Goal: Information Seeking & Learning: Learn about a topic

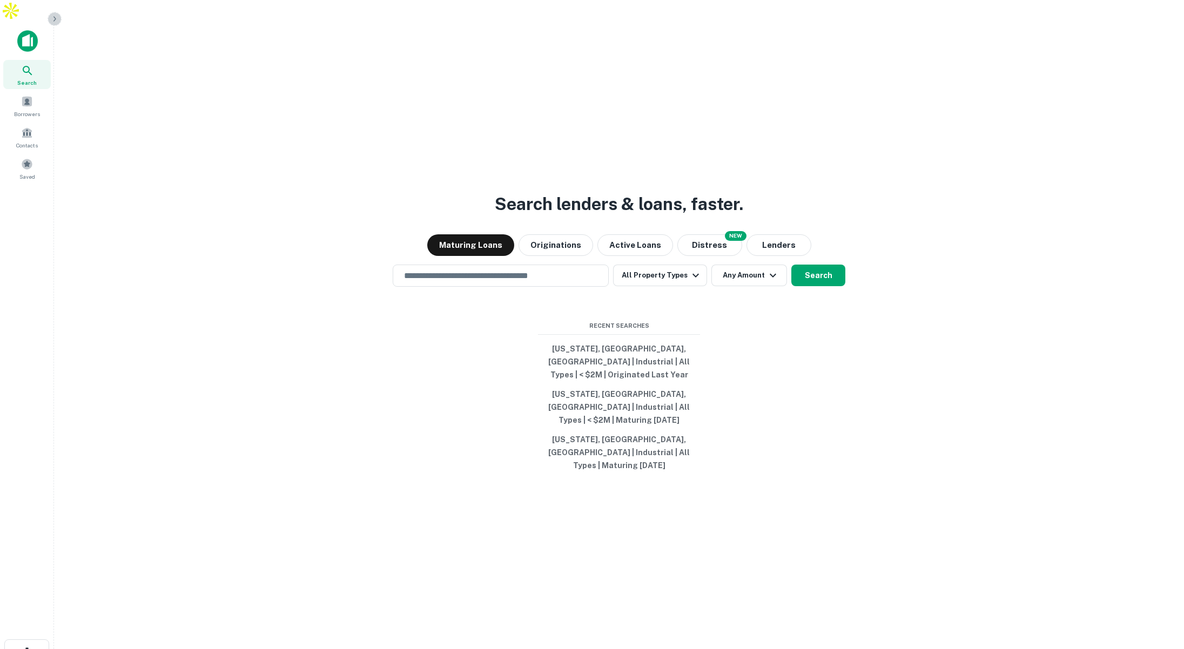
click at [53, 23] on button "button" at bounding box center [55, 19] width 14 height 14
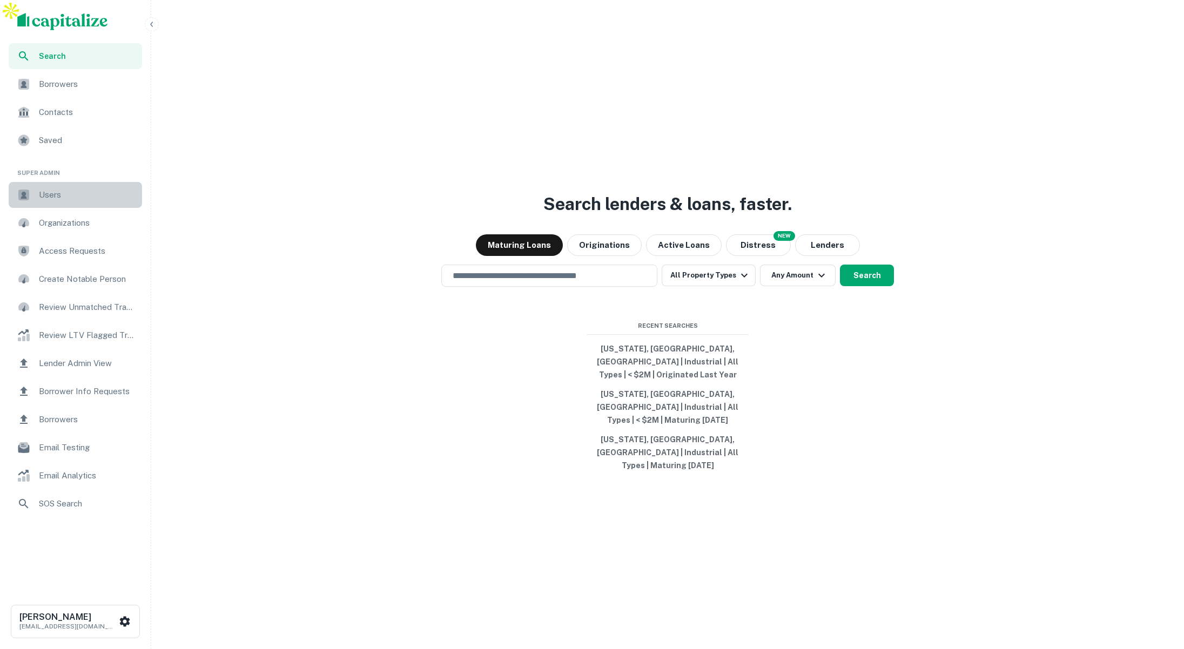
click at [63, 191] on span "Users" at bounding box center [87, 195] width 97 height 13
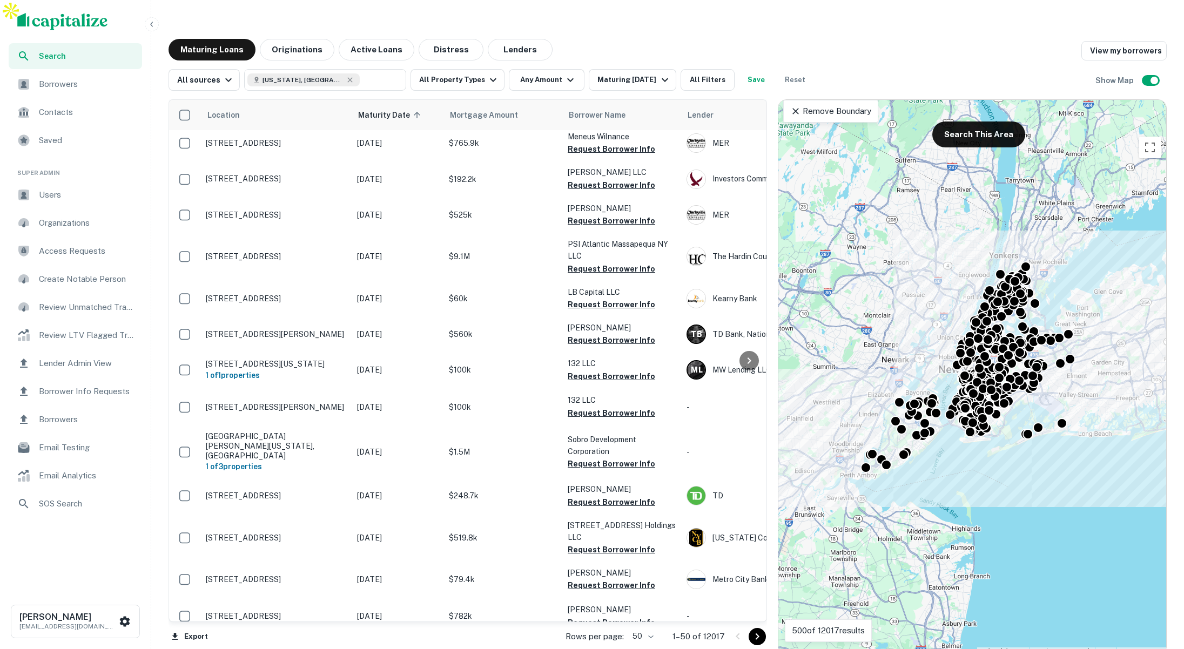
click at [154, 25] on icon "button" at bounding box center [151, 24] width 9 height 9
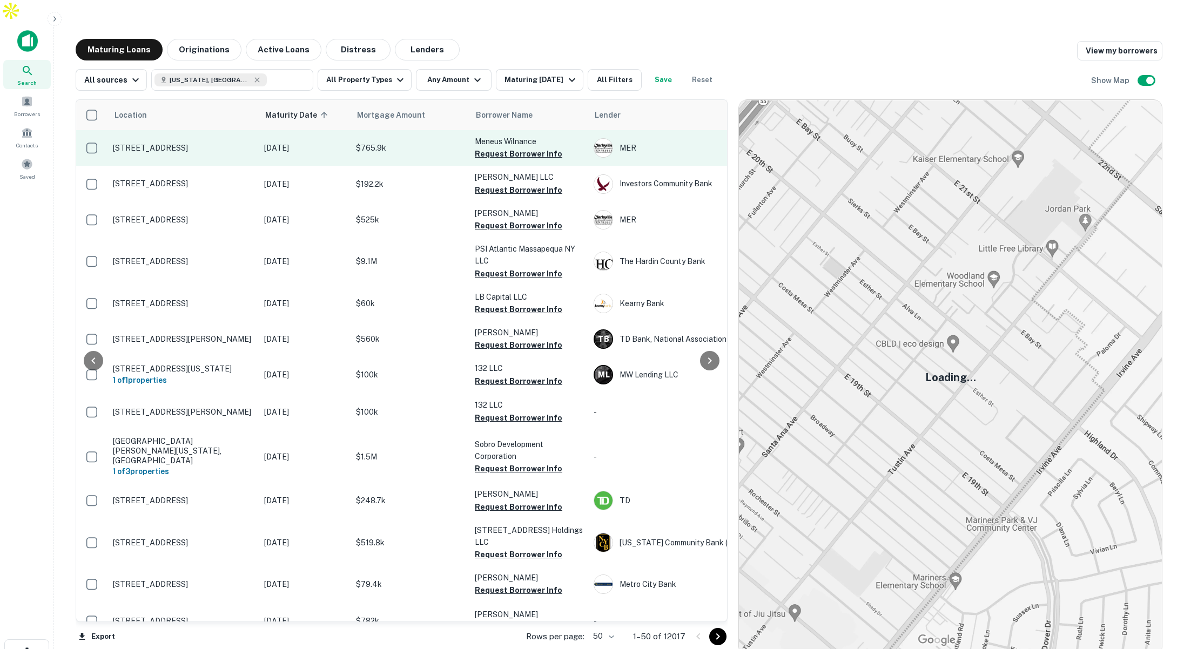
scroll to position [5, 0]
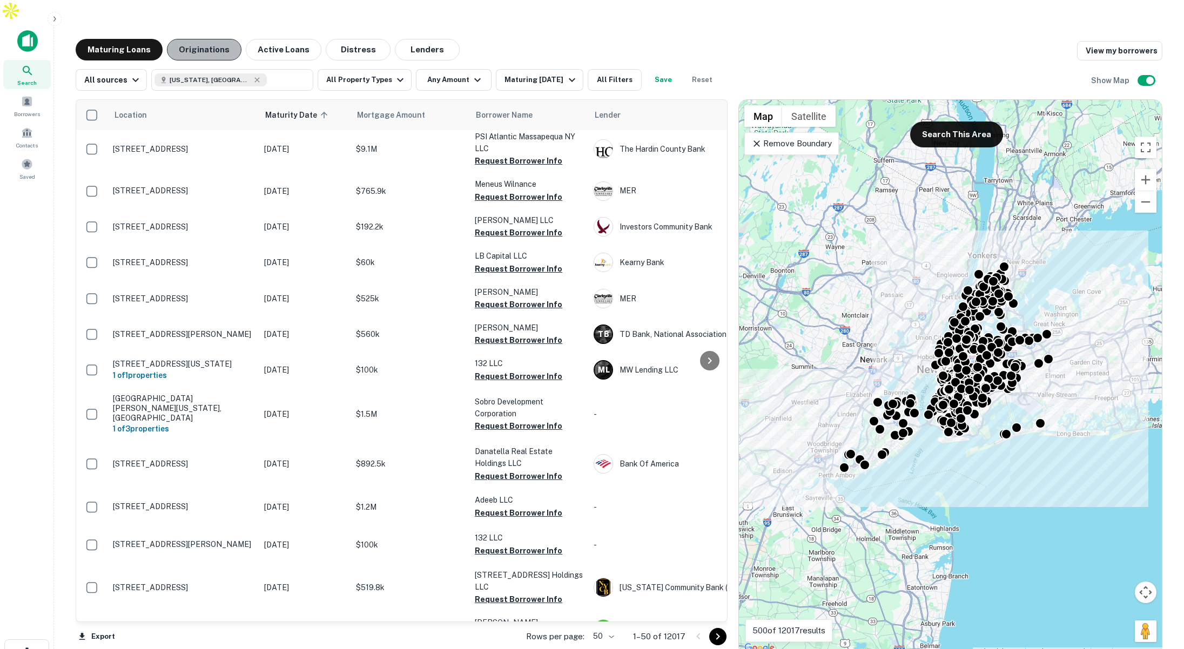
click at [212, 39] on button "Originations" at bounding box center [204, 50] width 75 height 22
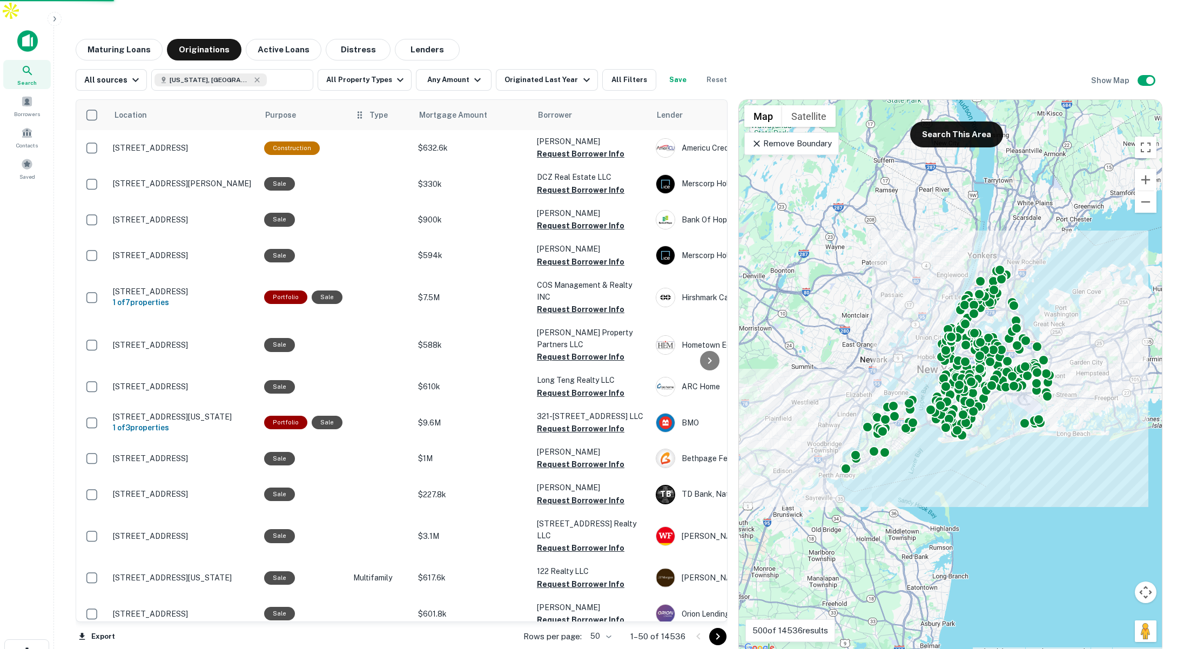
scroll to position [10, 0]
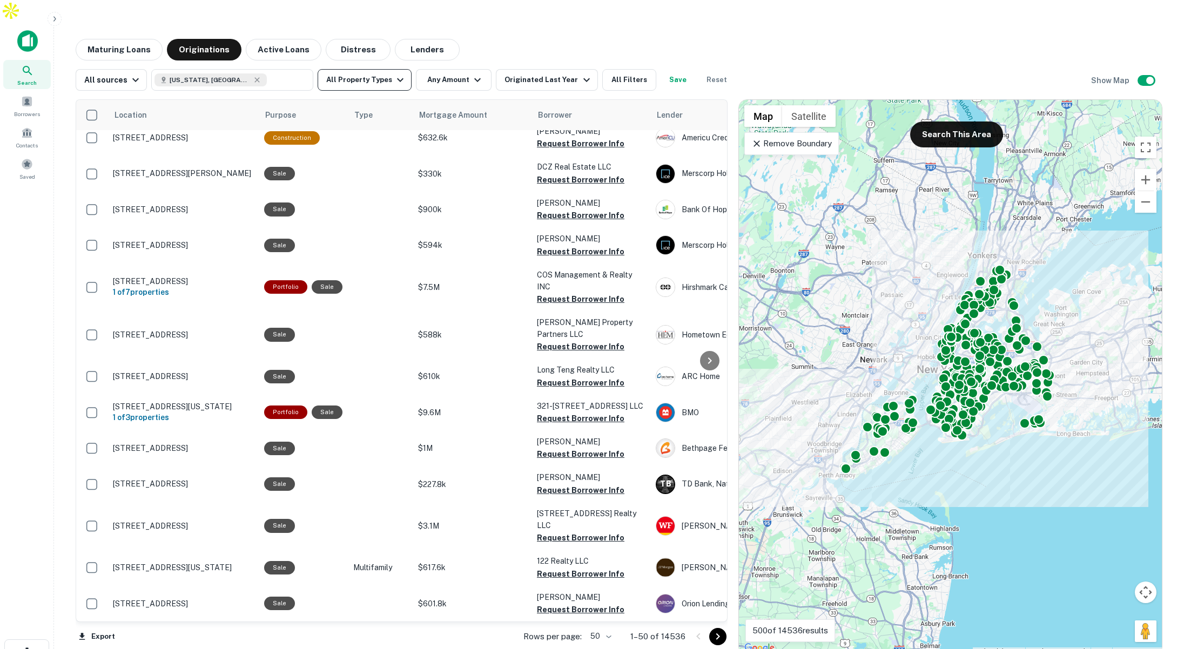
click at [379, 69] on button "All Property Types" at bounding box center [365, 80] width 94 height 22
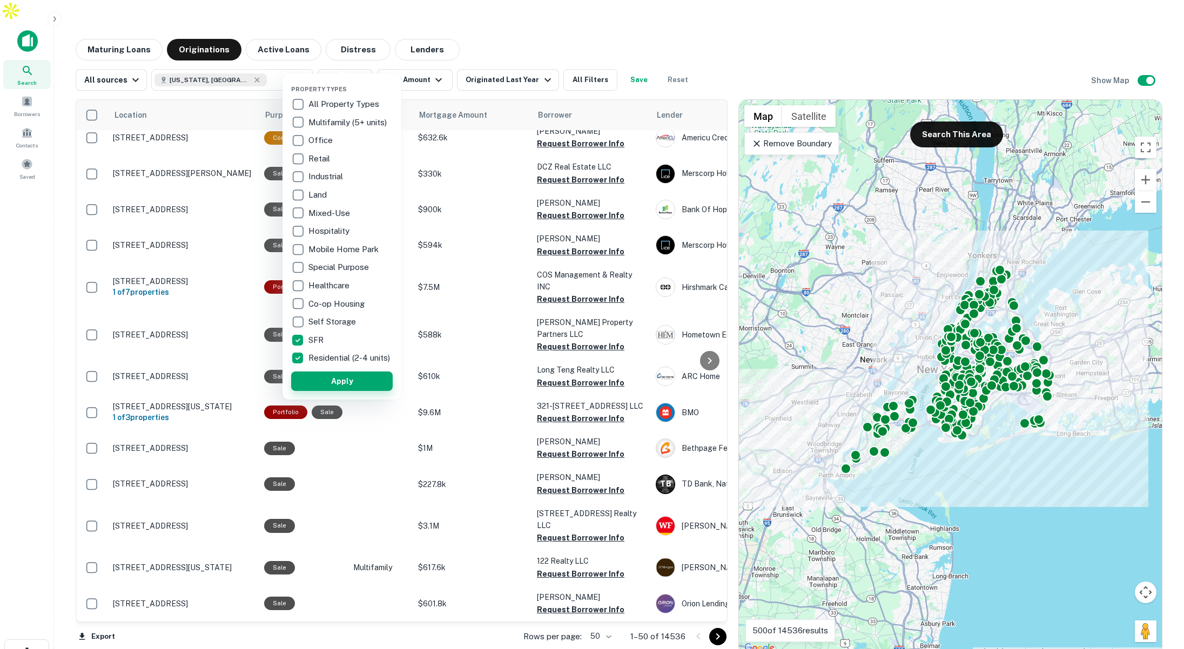
click at [346, 384] on button "Apply" at bounding box center [342, 381] width 102 height 19
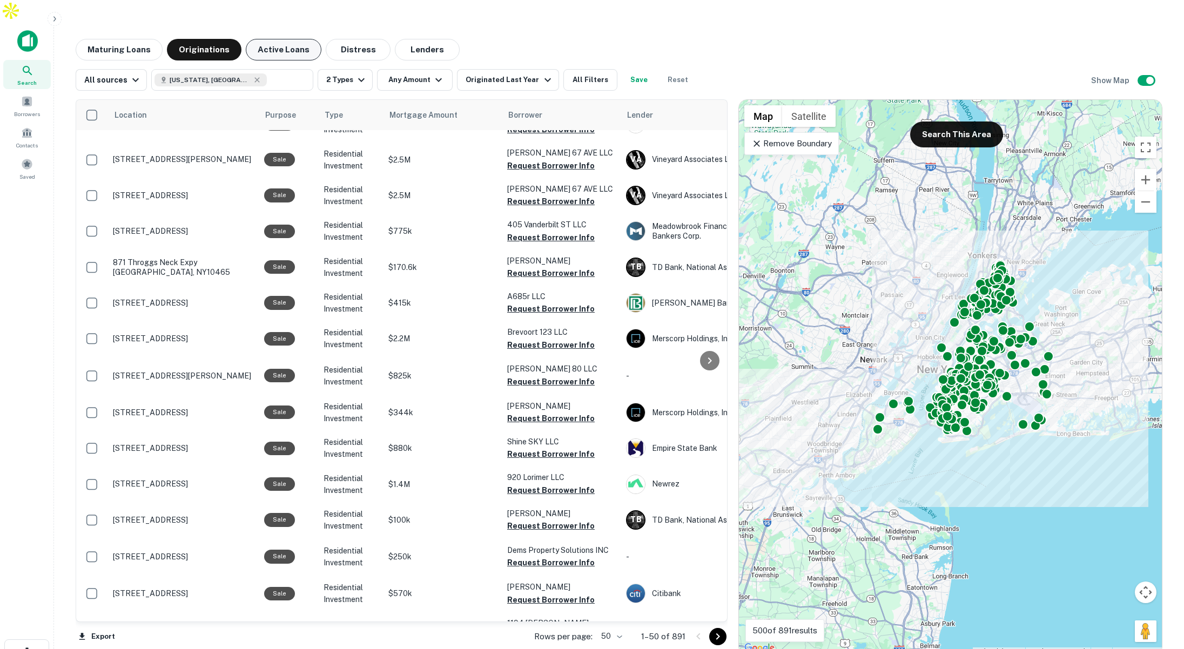
scroll to position [28, 0]
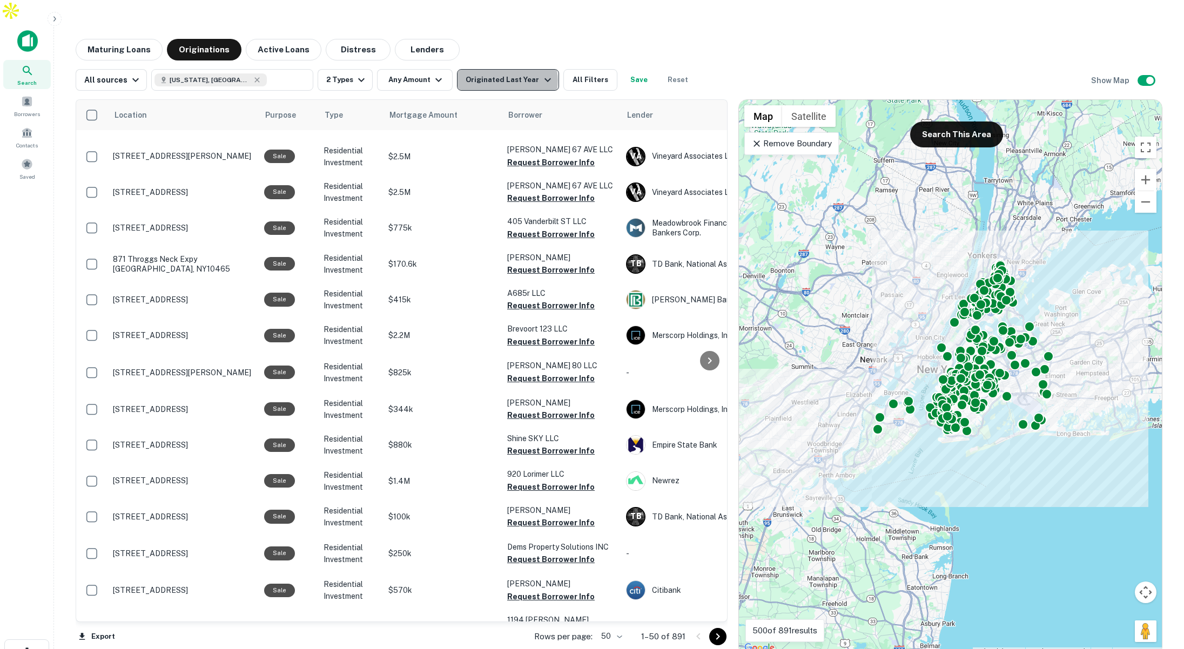
click at [503, 73] on div "Originated Last Year" at bounding box center [510, 79] width 88 height 13
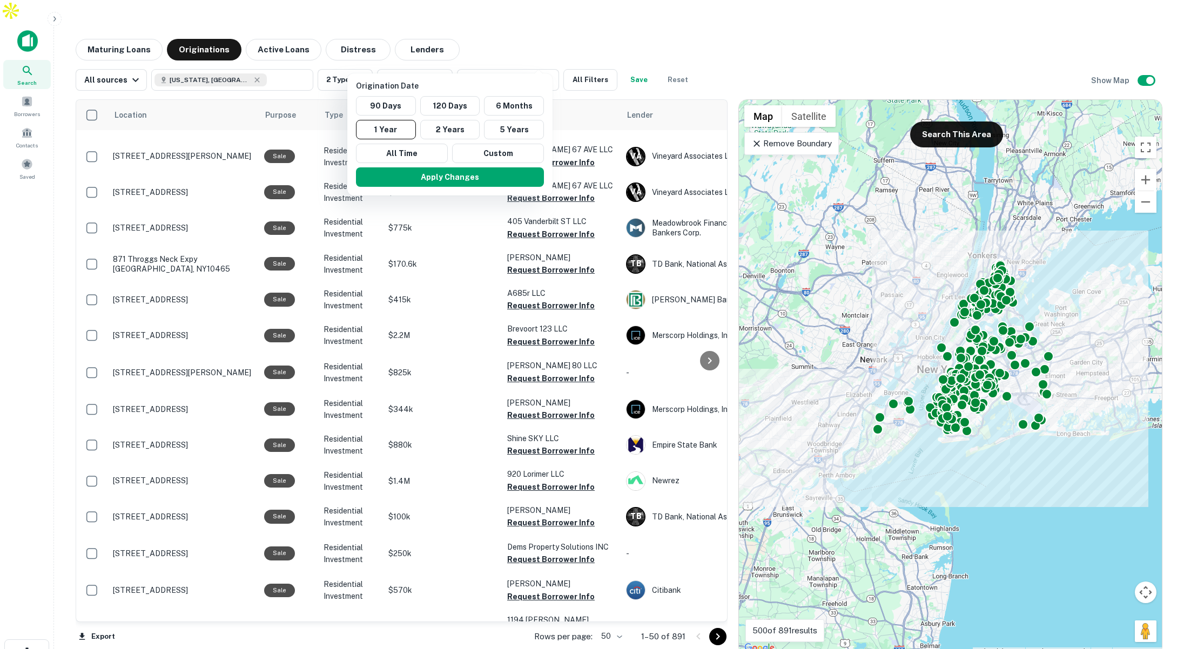
click at [523, 24] on div at bounding box center [592, 324] width 1184 height 649
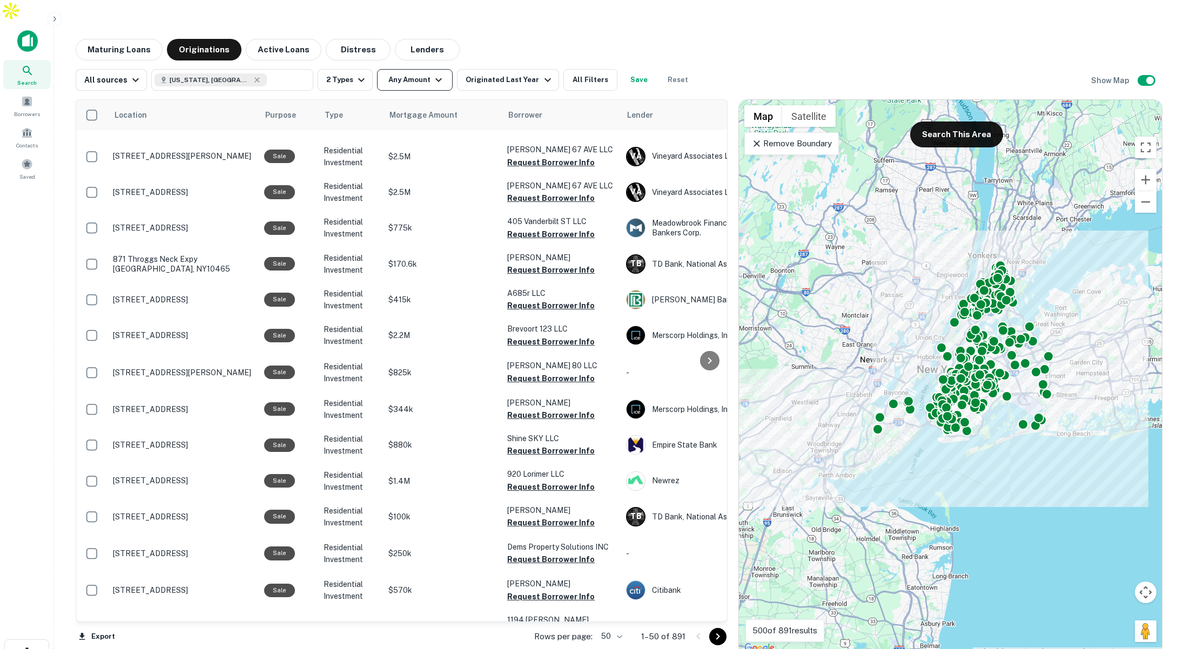
click at [416, 69] on button "Any Amount" at bounding box center [415, 80] width 76 height 22
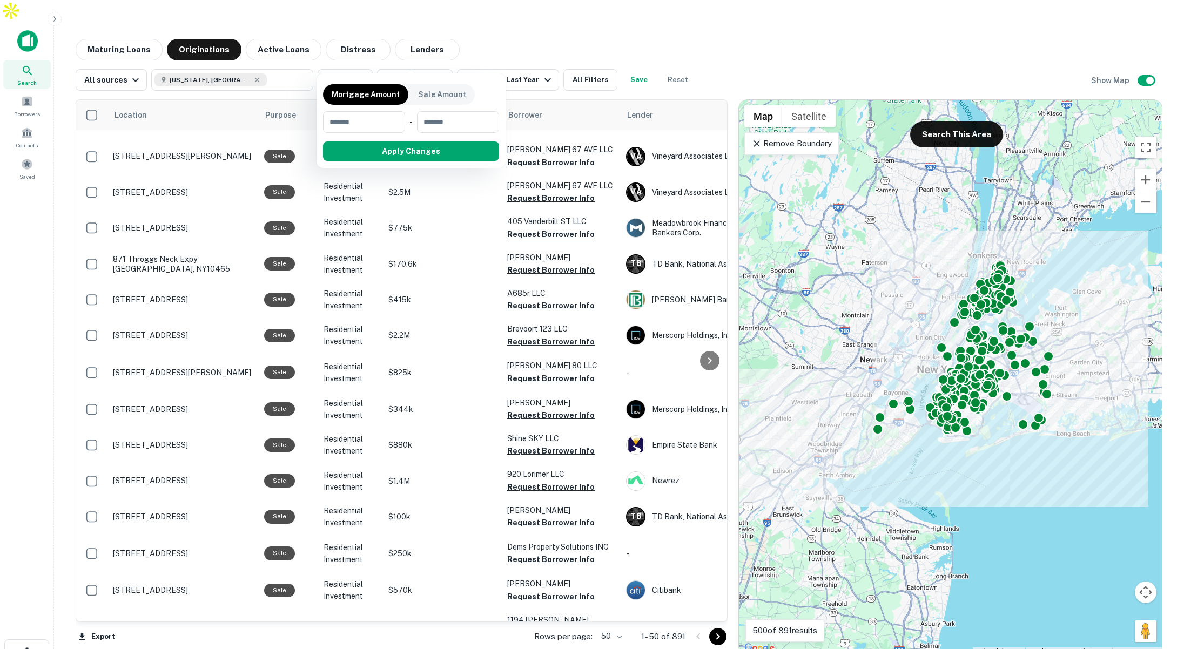
click at [515, 34] on div at bounding box center [592, 324] width 1184 height 649
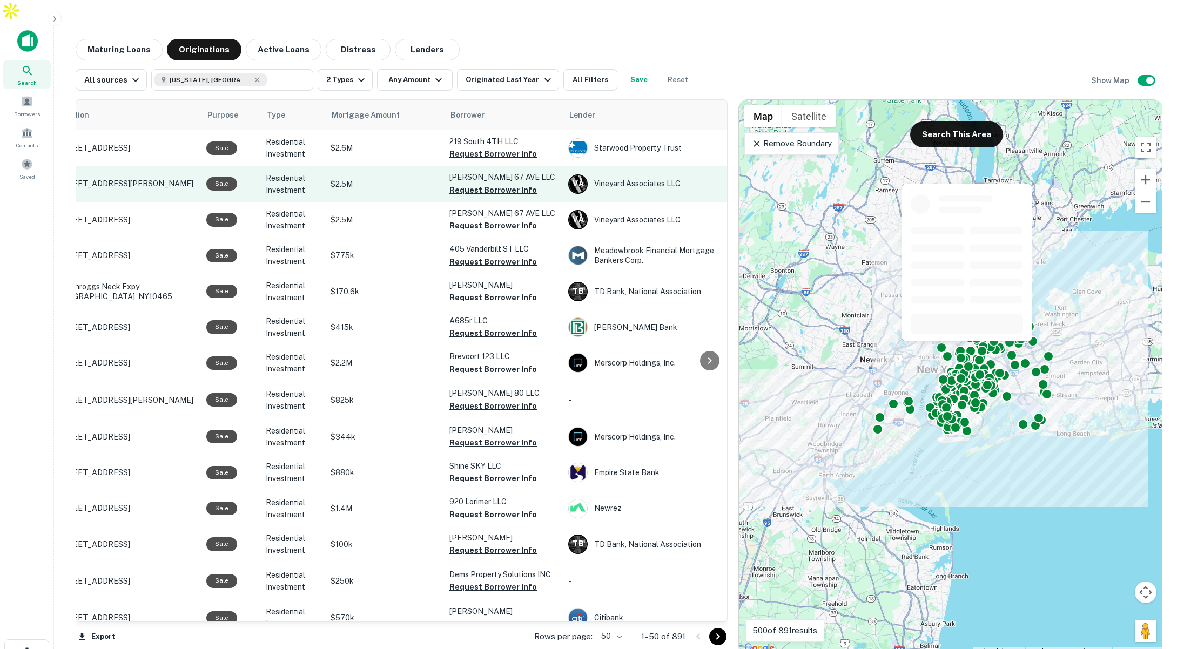
scroll to position [0, 0]
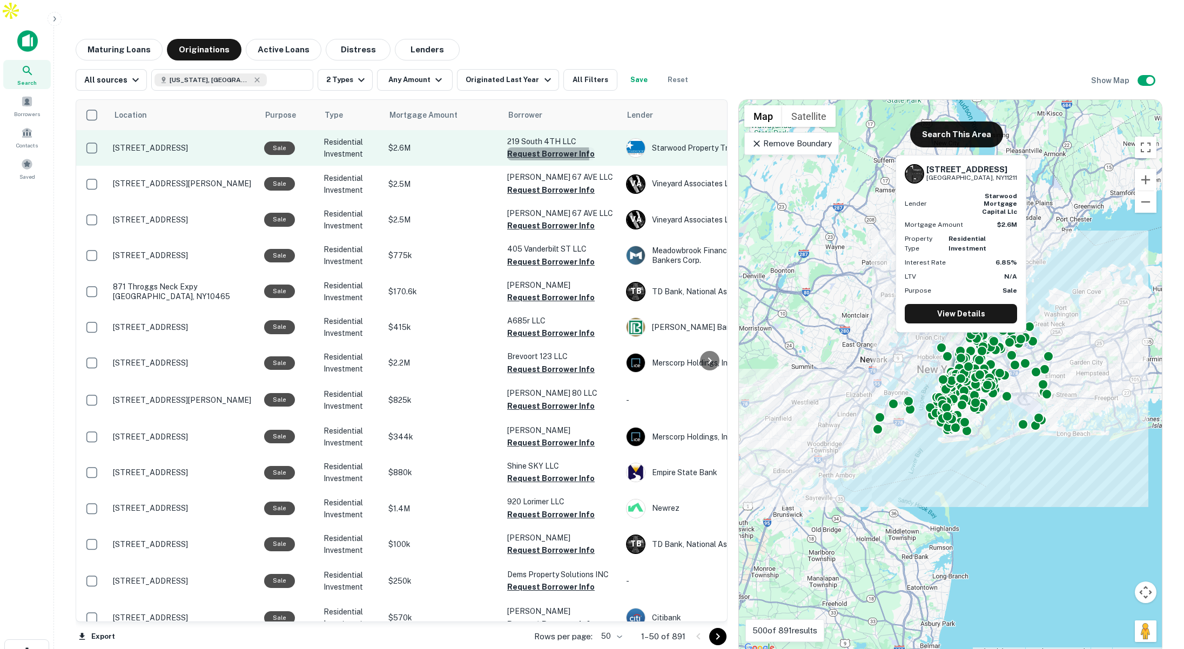
click at [520, 147] on button "Request Borrower Info" at bounding box center [551, 153] width 88 height 13
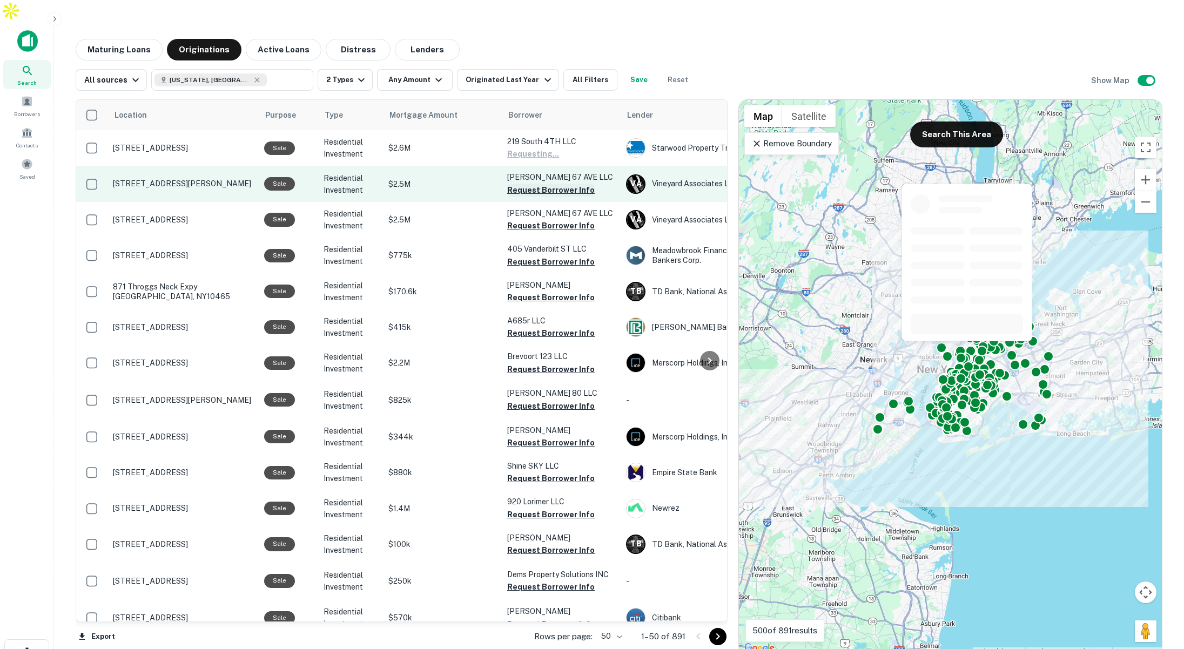
click at [512, 184] on button "Request Borrower Info" at bounding box center [551, 190] width 88 height 13
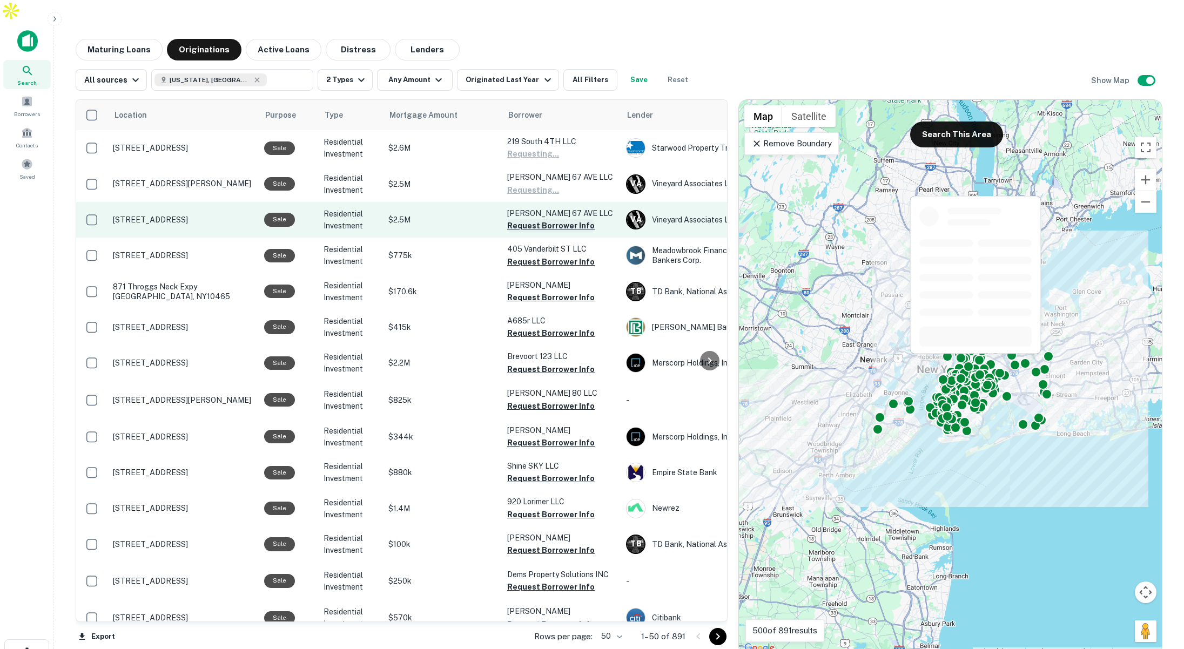
scroll to position [0, 1]
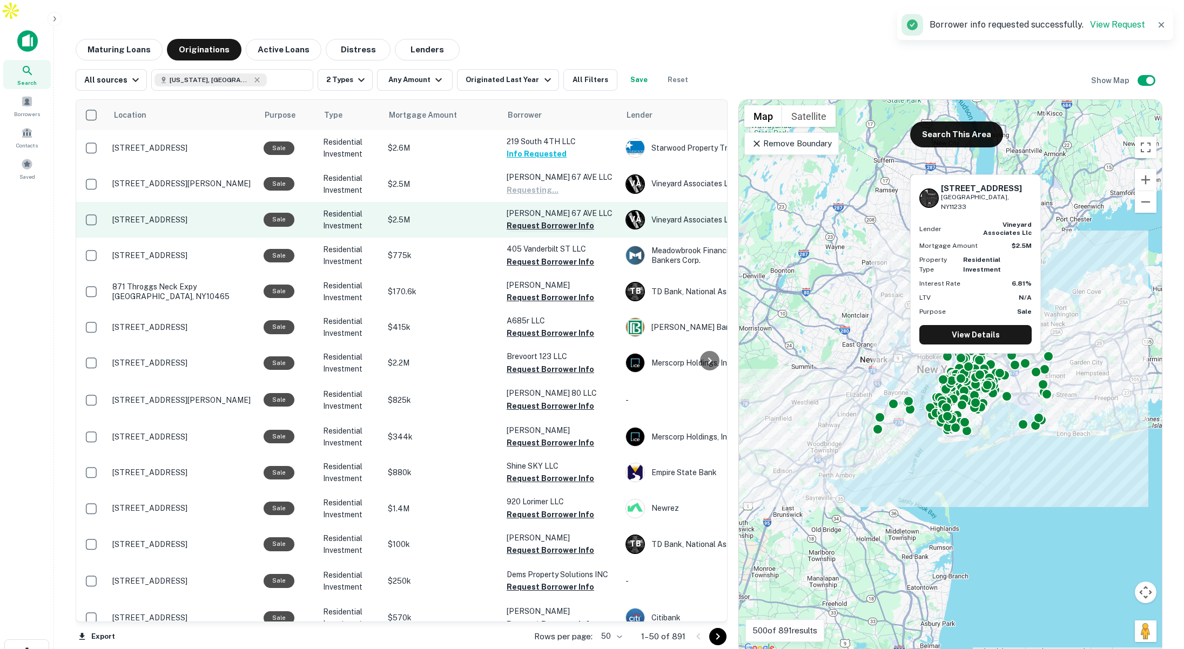
click at [512, 219] on button "Request Borrower Info" at bounding box center [551, 225] width 88 height 13
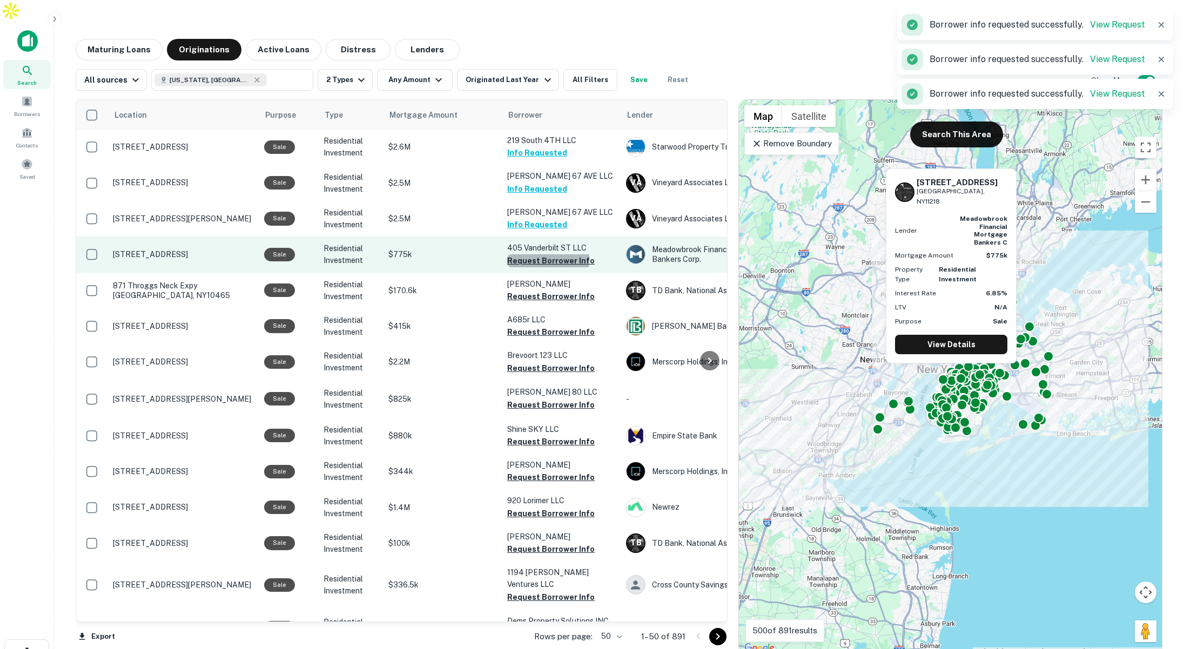
click at [529, 254] on button "Request Borrower Info" at bounding box center [551, 260] width 88 height 13
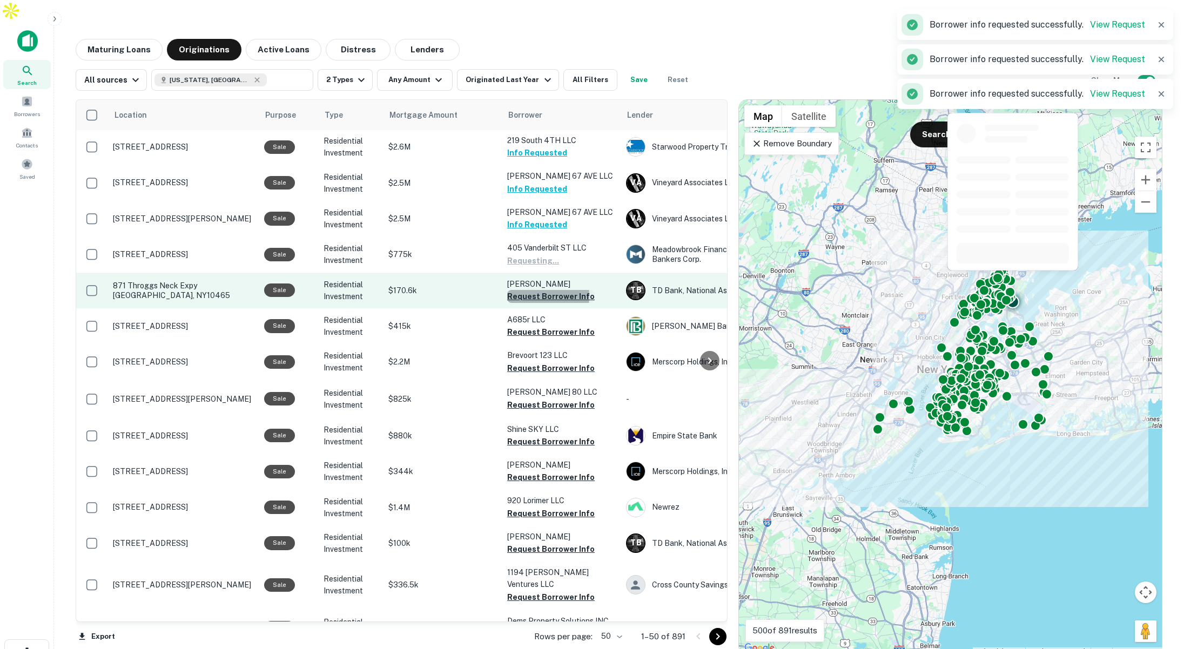
click at [526, 290] on button "Request Borrower Info" at bounding box center [551, 296] width 88 height 13
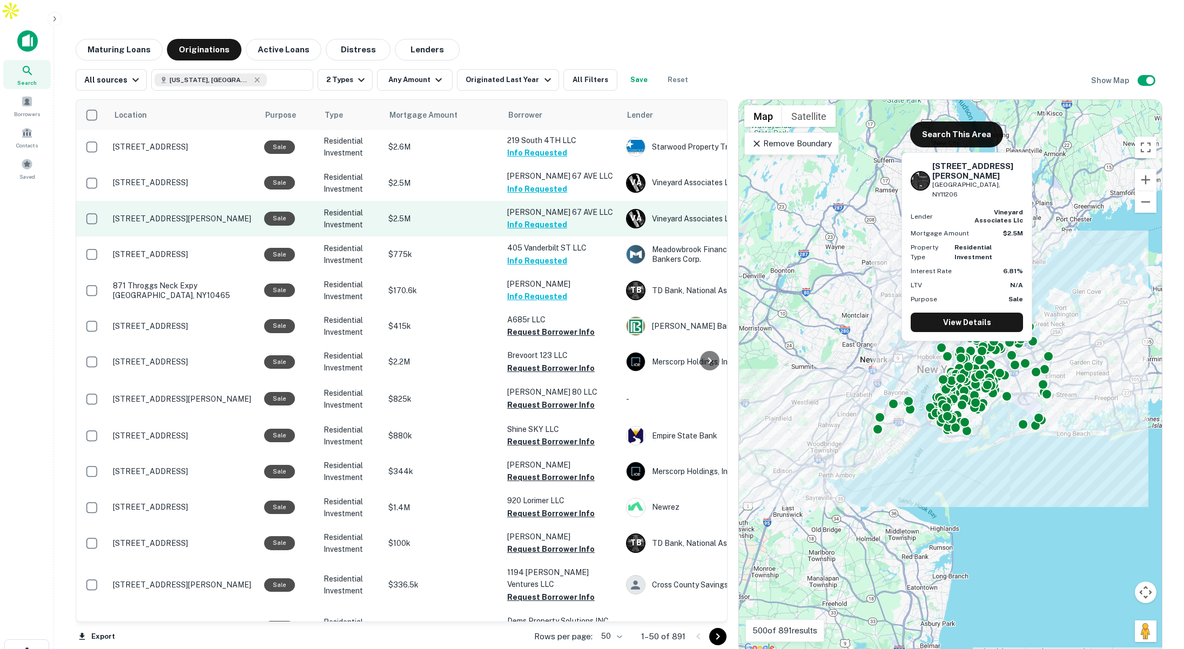
click at [436, 213] on p "$2.5M" at bounding box center [442, 219] width 108 height 12
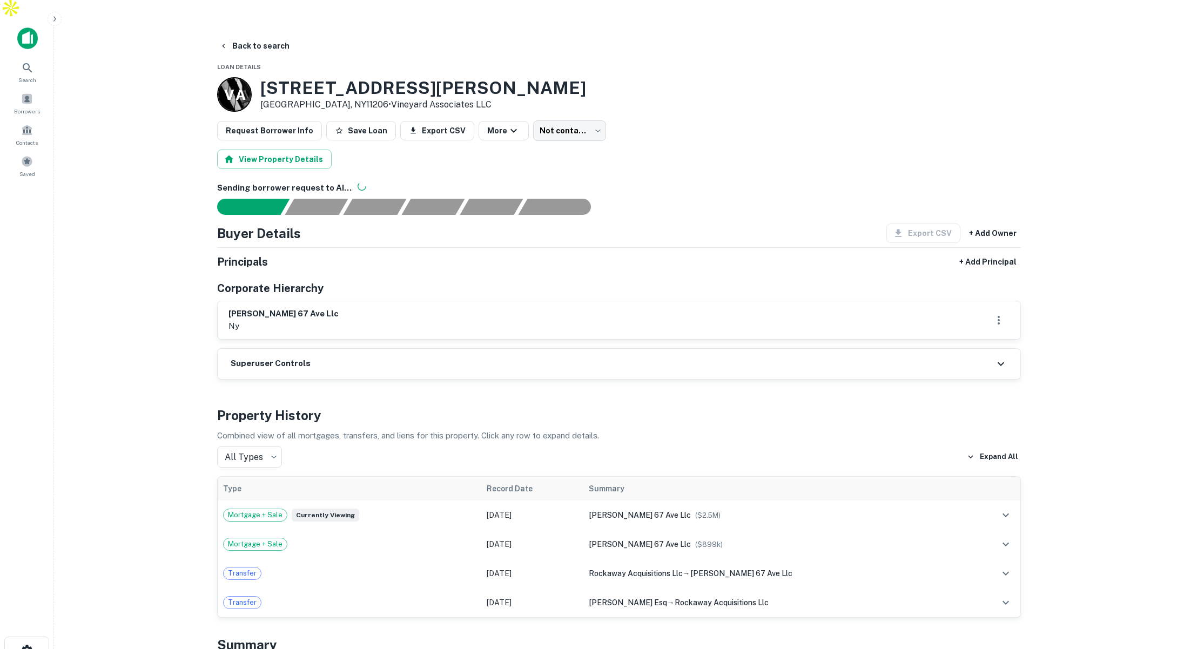
scroll to position [6, 0]
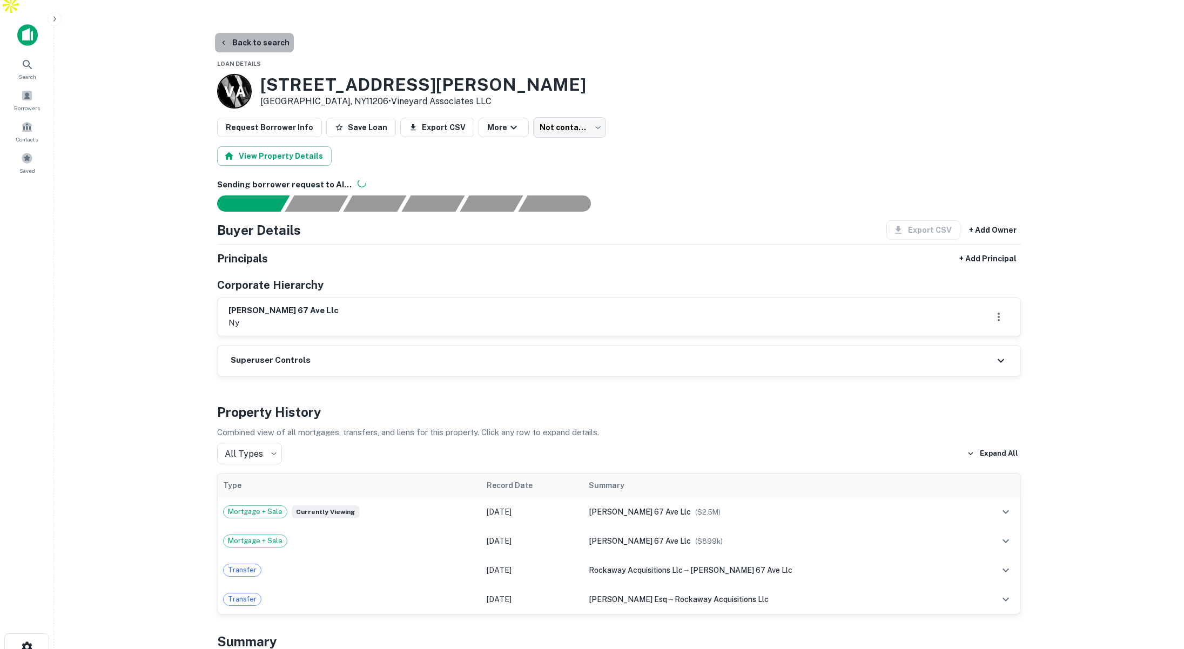
click at [257, 33] on button "Back to search" at bounding box center [254, 42] width 79 height 19
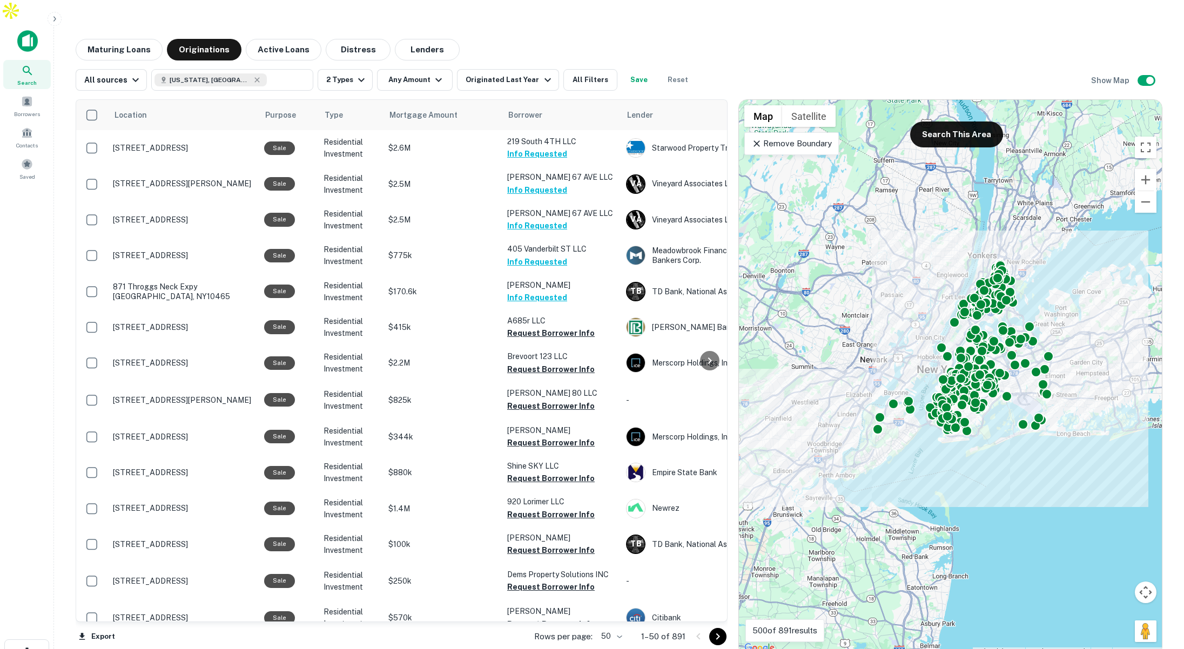
scroll to position [14, 0]
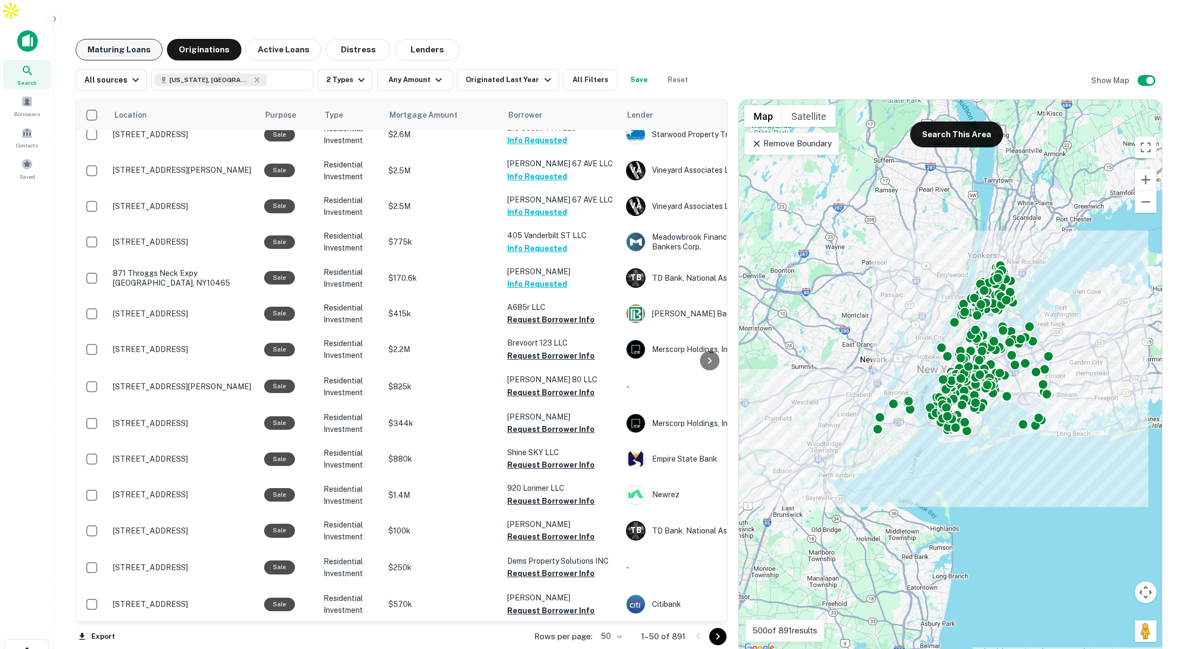
click at [114, 39] on button "Maturing Loans" at bounding box center [119, 50] width 87 height 22
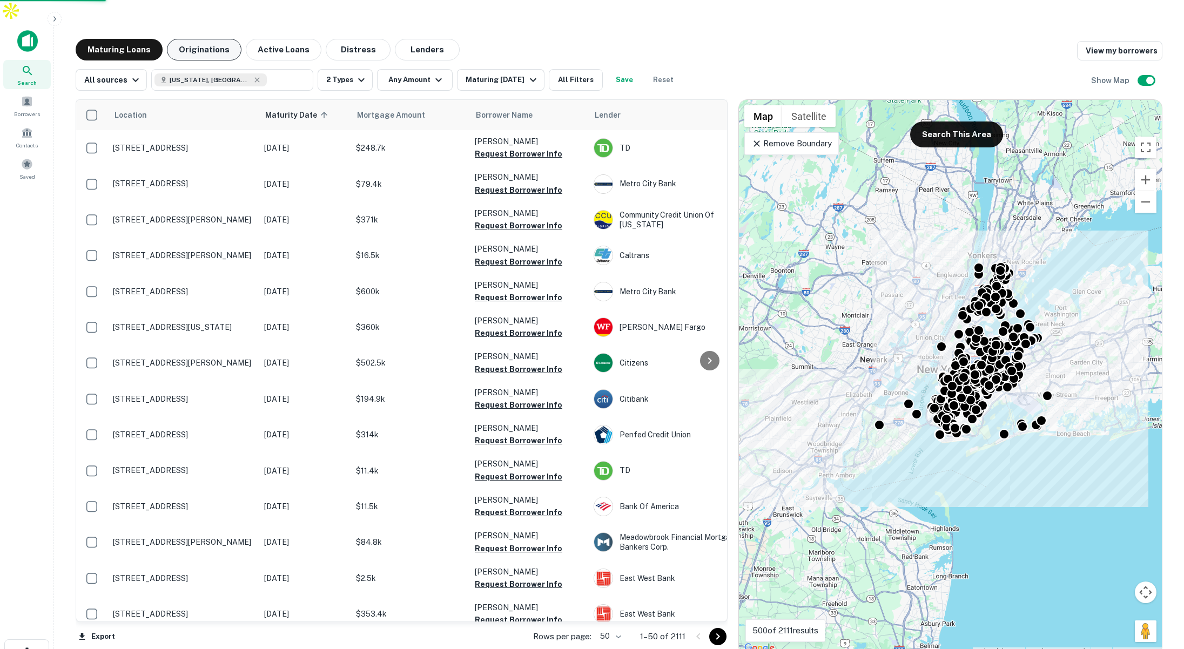
scroll to position [14, 0]
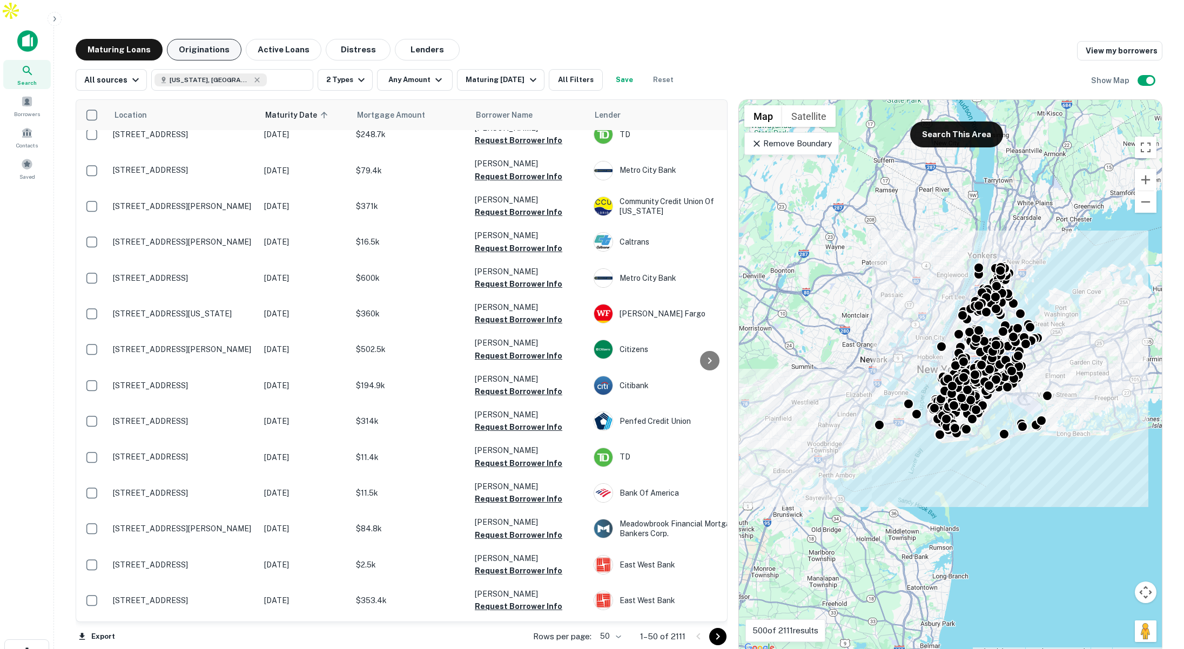
click at [194, 39] on button "Originations" at bounding box center [204, 50] width 75 height 22
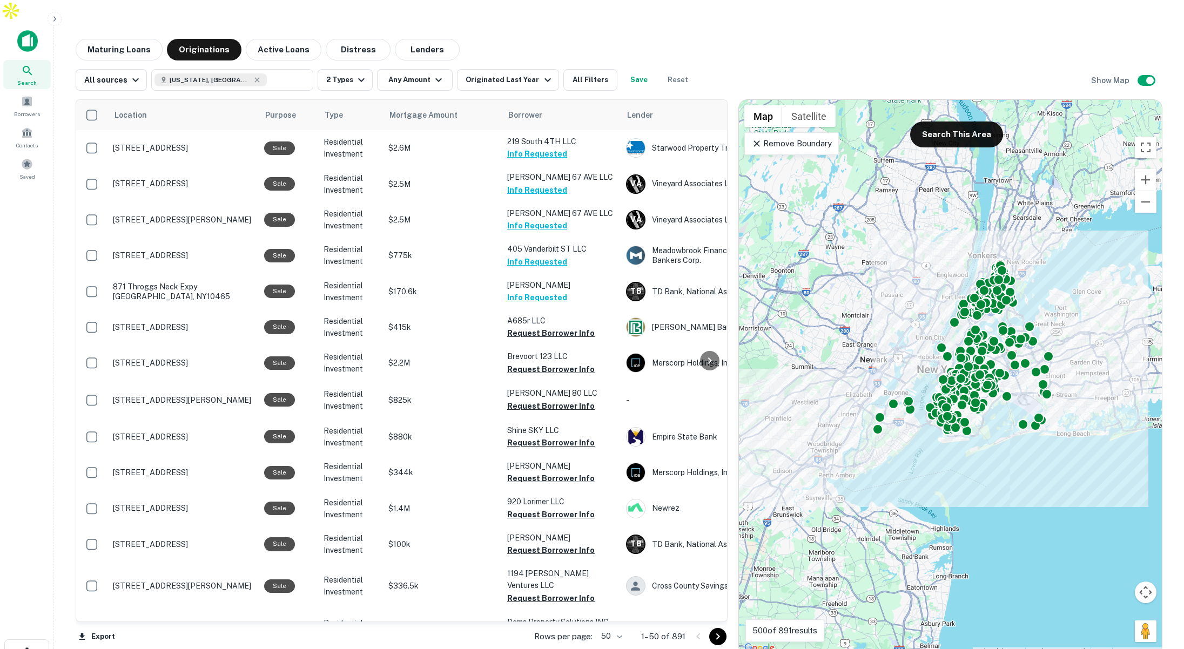
drag, startPoint x: 180, startPoint y: 39, endPoint x: 190, endPoint y: 40, distance: 9.2
click at [187, 40] on div "Maturing Loans Originations Active Loans Distress Lenders All sources [US_STATE…" at bounding box center [619, 347] width 1087 height 617
click at [423, 39] on button "Lenders" at bounding box center [427, 50] width 65 height 22
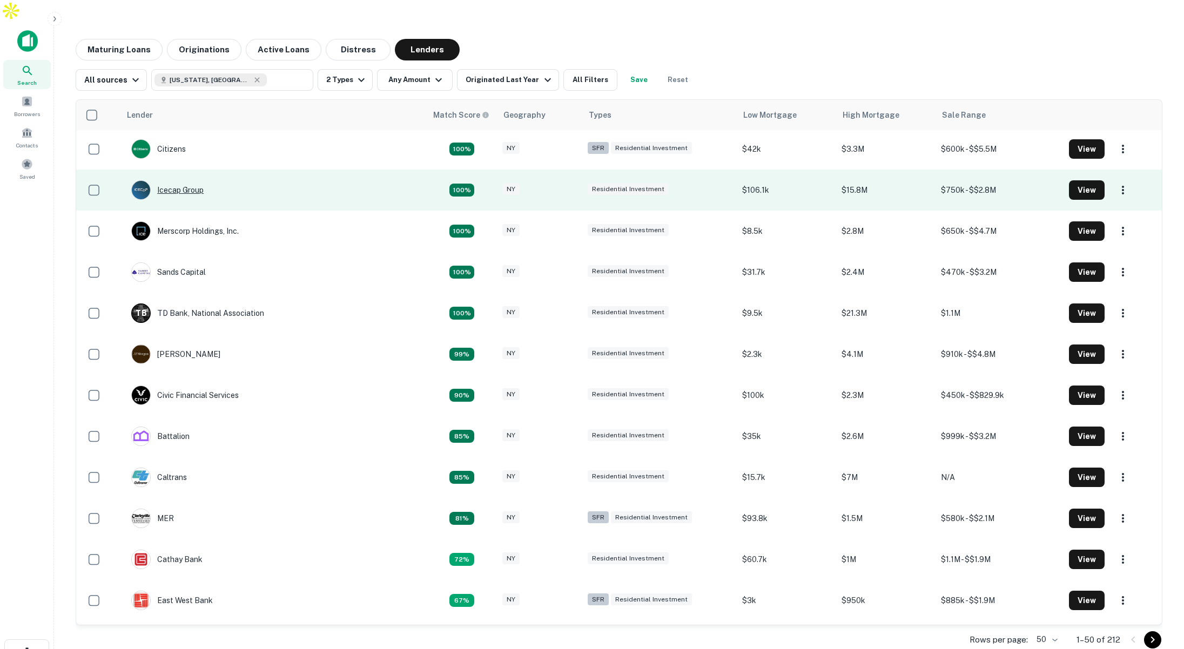
scroll to position [2, 0]
click at [165, 180] on div "Icecap Group" at bounding box center [167, 189] width 72 height 19
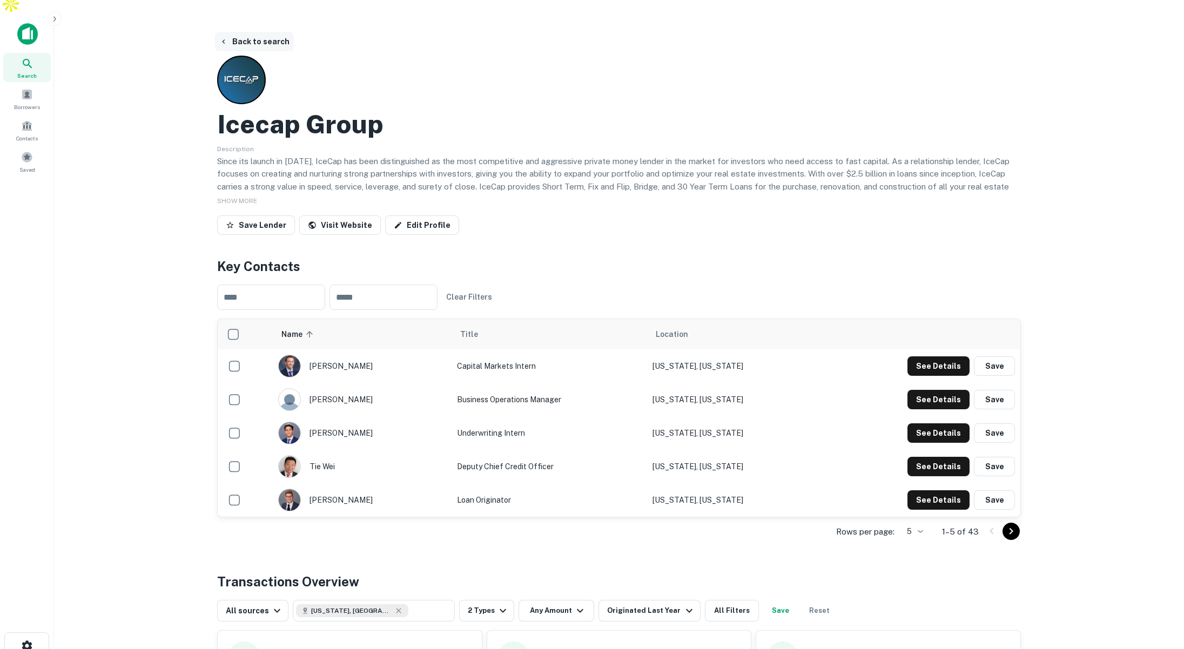
scroll to position [8, 0]
click at [260, 31] on button "Back to search" at bounding box center [254, 40] width 79 height 19
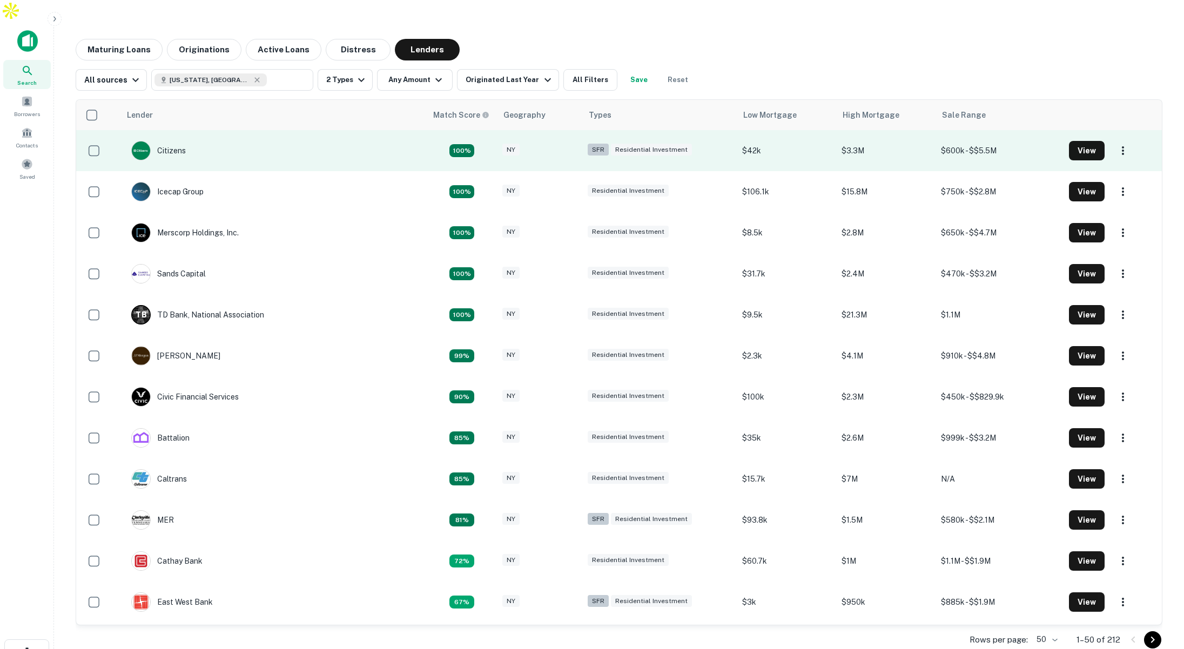
scroll to position [2, 0]
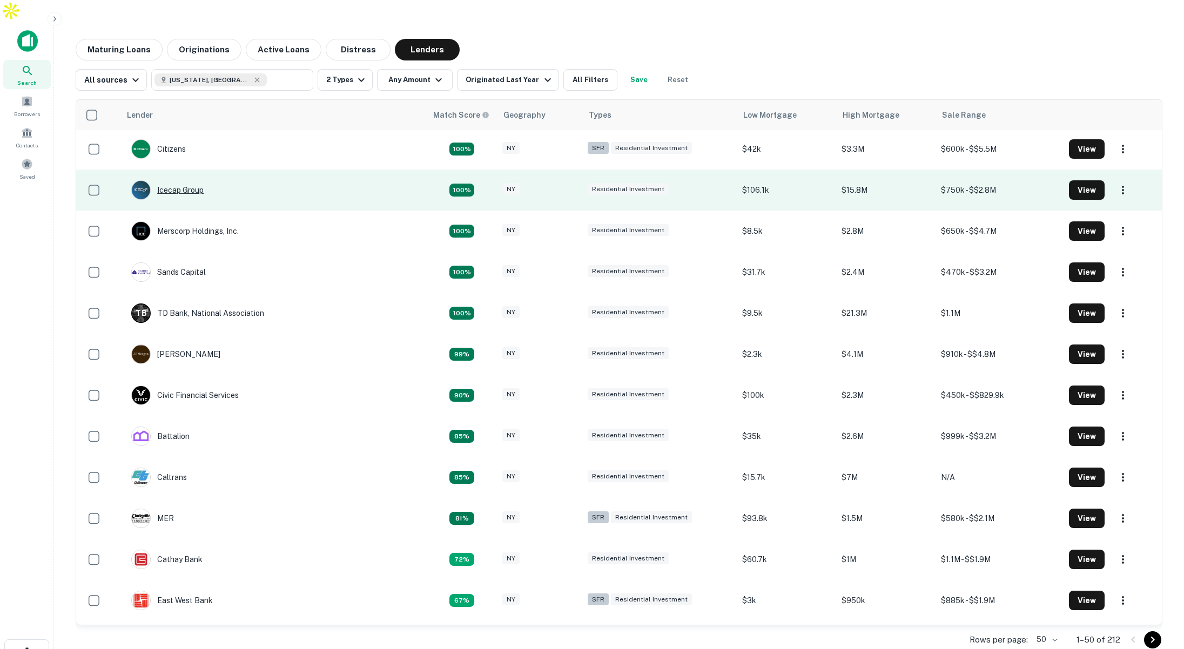
click at [172, 180] on div "Icecap Group" at bounding box center [167, 189] width 72 height 19
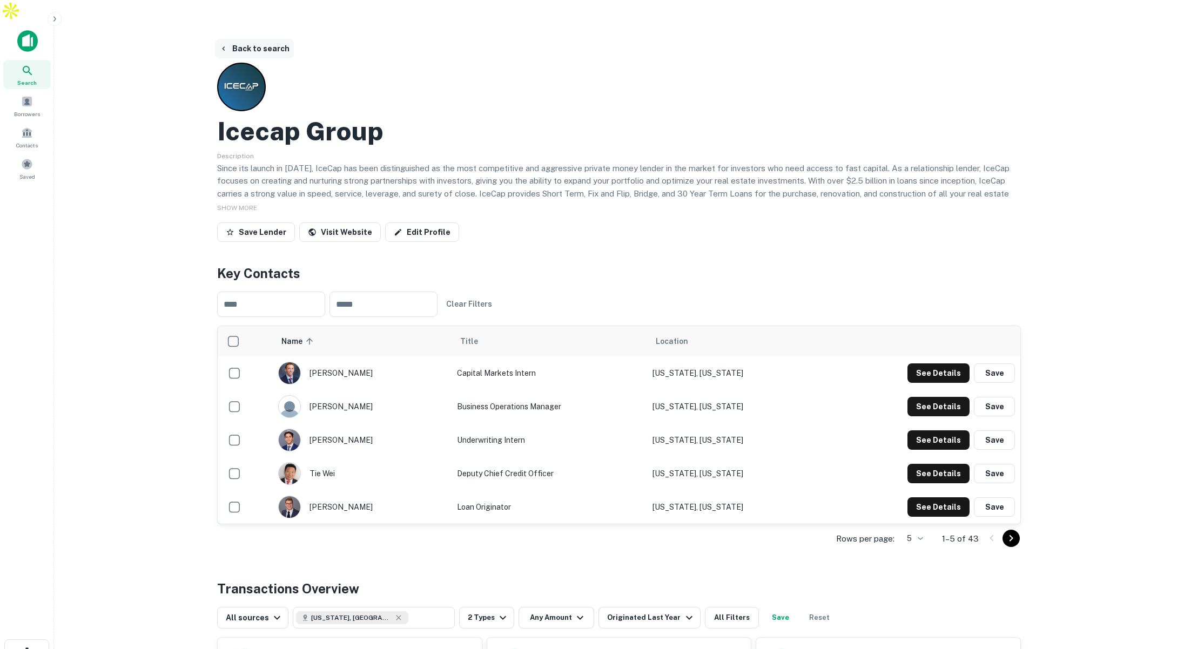
click at [259, 39] on button "Back to search" at bounding box center [254, 48] width 79 height 19
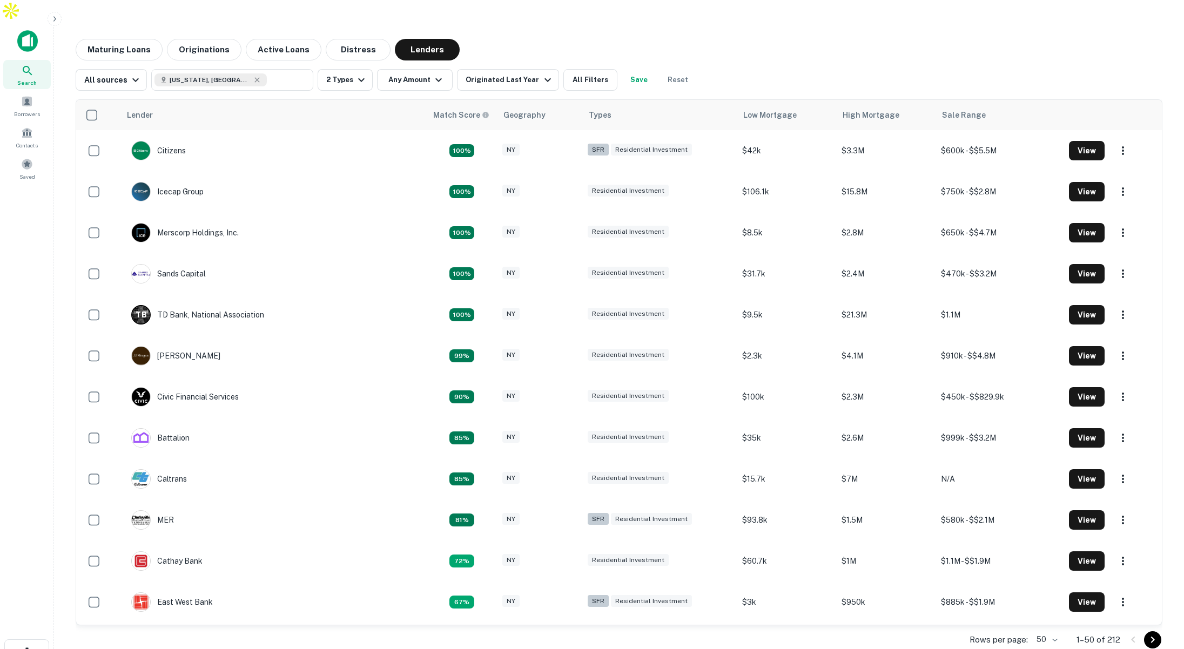
click at [59, 19] on button "button" at bounding box center [55, 19] width 14 height 14
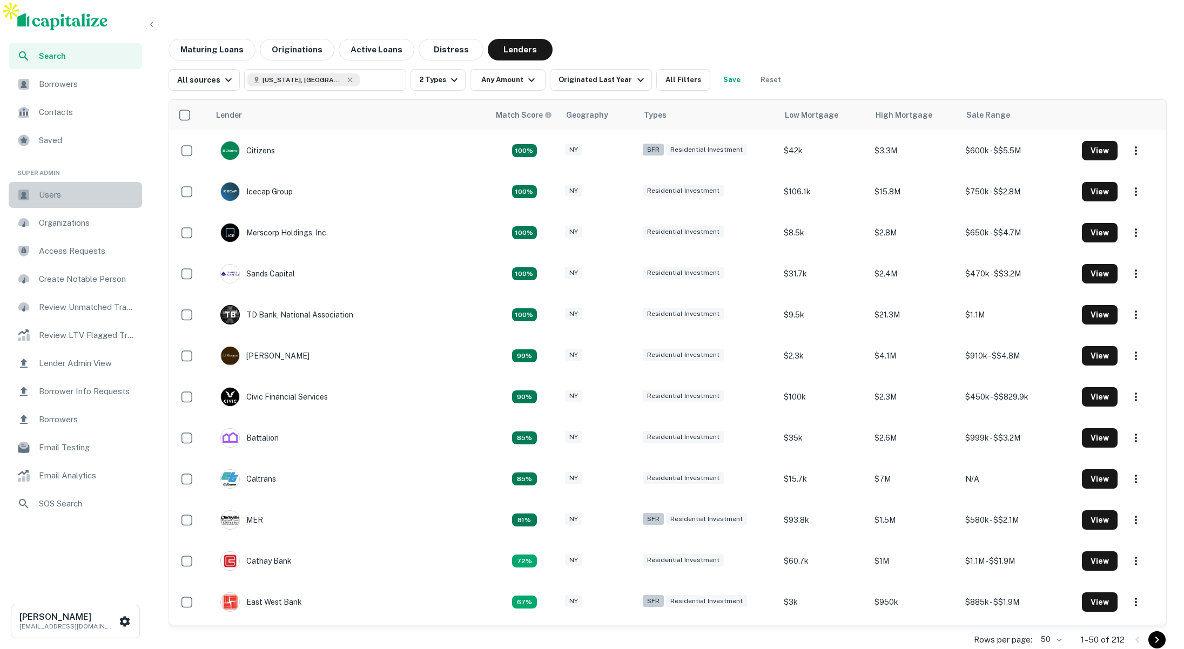
click at [52, 191] on span "Users" at bounding box center [87, 195] width 97 height 13
